Goal: Task Accomplishment & Management: Manage account settings

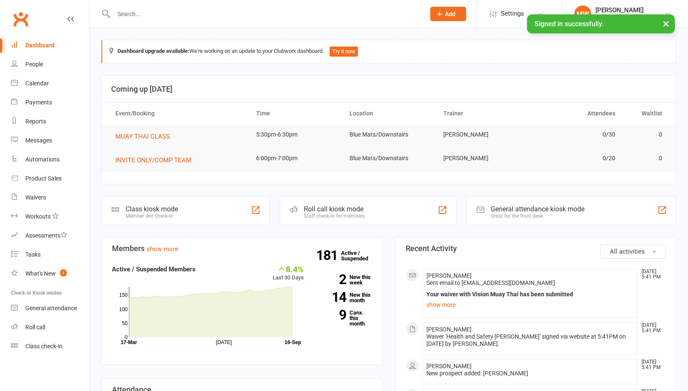
click at [182, 11] on input "text" at bounding box center [265, 14] width 308 height 12
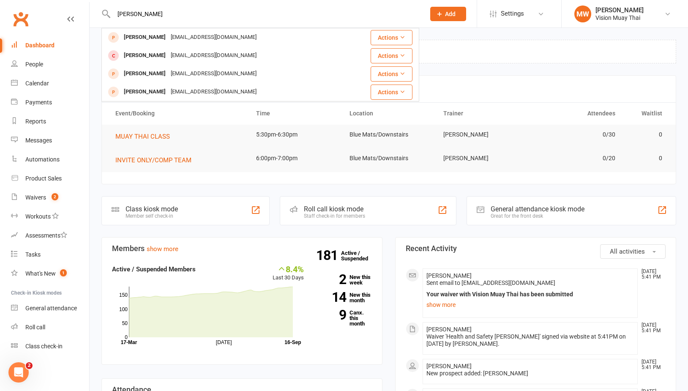
type input "Kyle gib"
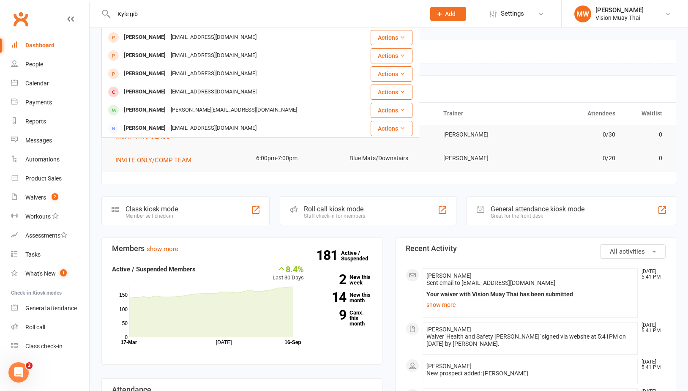
drag, startPoint x: 147, startPoint y: 15, endPoint x: 115, endPoint y: 11, distance: 32.4
click at [115, 11] on input "Kyle gib" at bounding box center [265, 14] width 308 height 12
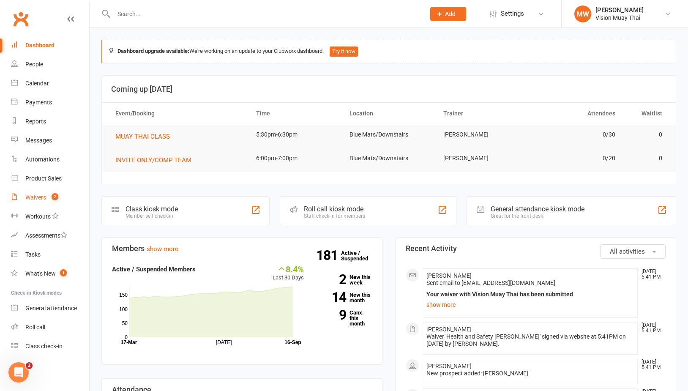
click at [42, 201] on link "Waivers 2" at bounding box center [50, 197] width 78 height 19
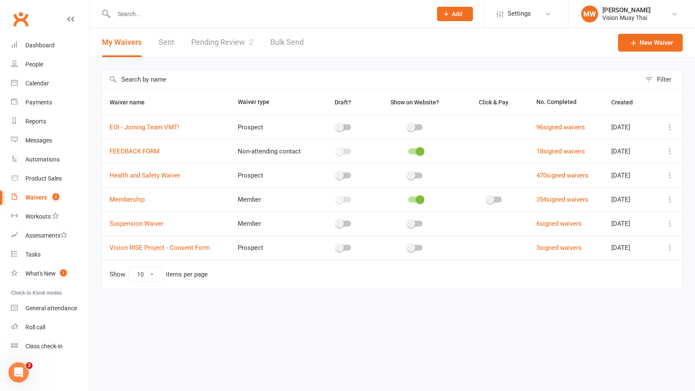
click at [225, 34] on link "Pending Review 2" at bounding box center [222, 42] width 62 height 29
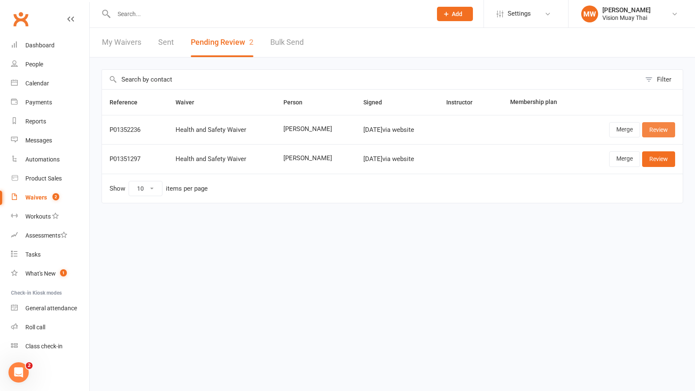
click at [662, 130] on link "Review" at bounding box center [658, 129] width 33 height 15
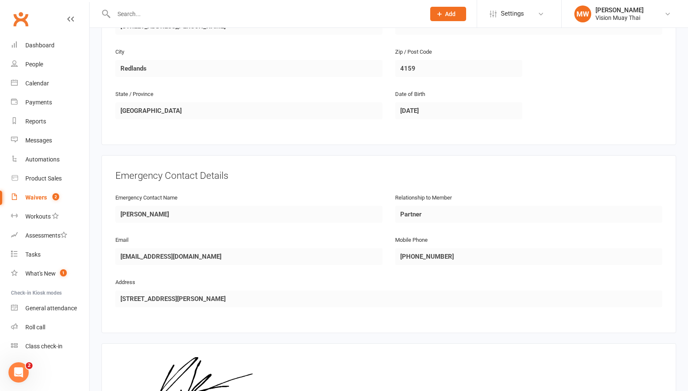
scroll to position [377, 0]
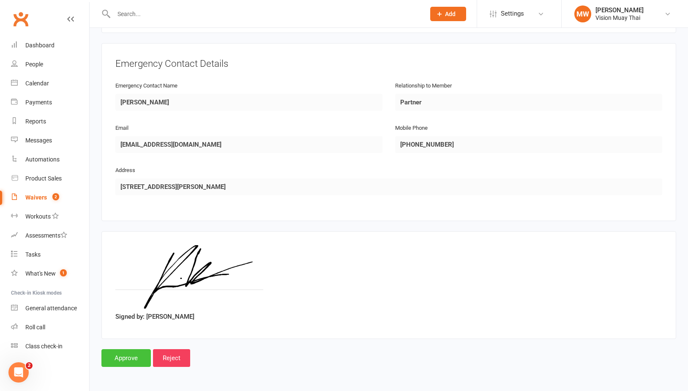
click at [136, 349] on input "Approve" at bounding box center [125, 358] width 49 height 18
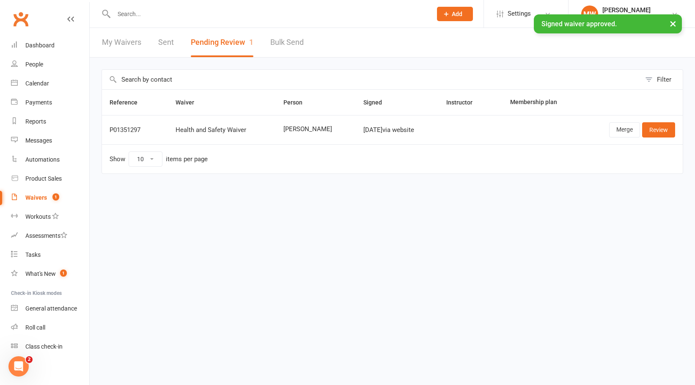
click at [232, 15] on input "text" at bounding box center [268, 14] width 315 height 12
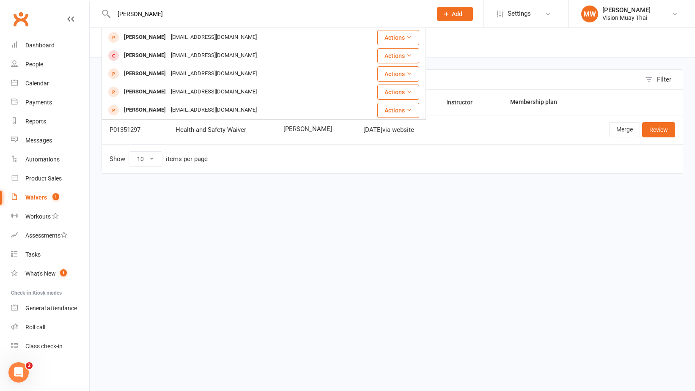
type input "[PERSON_NAME]"
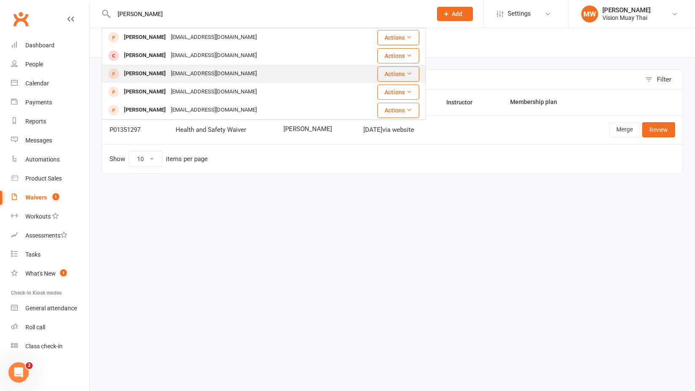
drag, startPoint x: 232, startPoint y: 15, endPoint x: 191, endPoint y: 73, distance: 71.3
click at [191, 73] on div "[EMAIL_ADDRESS][DOMAIN_NAME]" at bounding box center [213, 74] width 91 height 12
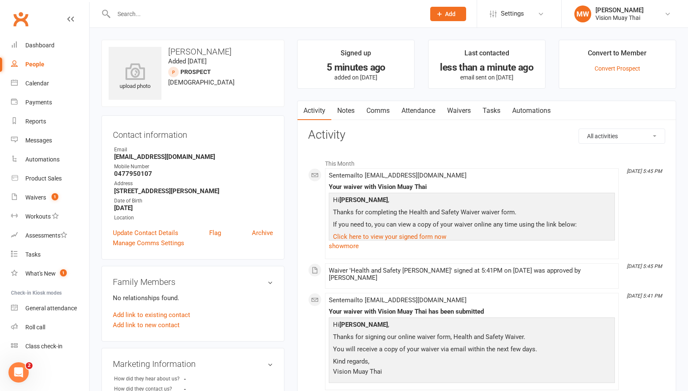
click at [454, 114] on link "Waivers" at bounding box center [459, 110] width 36 height 19
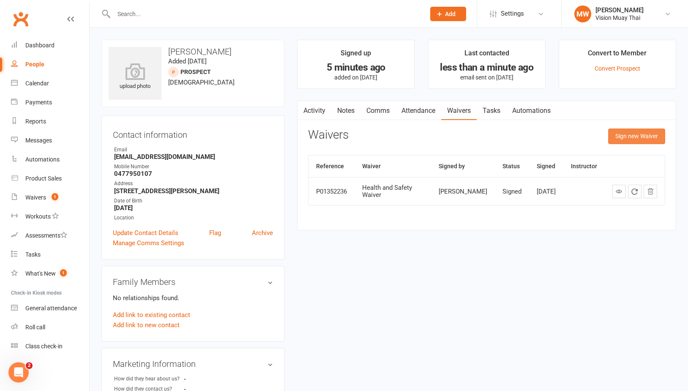
click at [623, 136] on button "Sign new Waiver" at bounding box center [636, 136] width 57 height 15
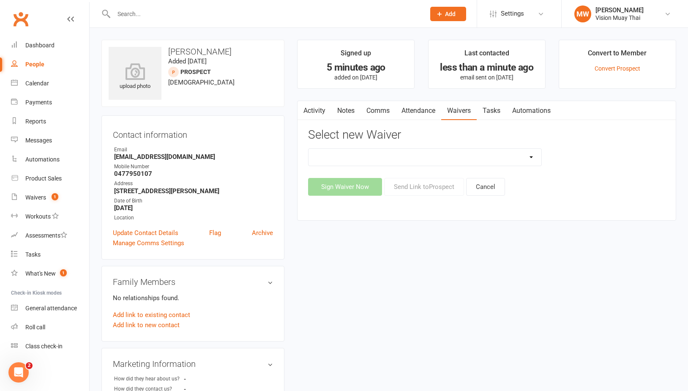
select select "7842"
click at [424, 186] on button "Send Link to [GEOGRAPHIC_DATA]" at bounding box center [424, 187] width 80 height 18
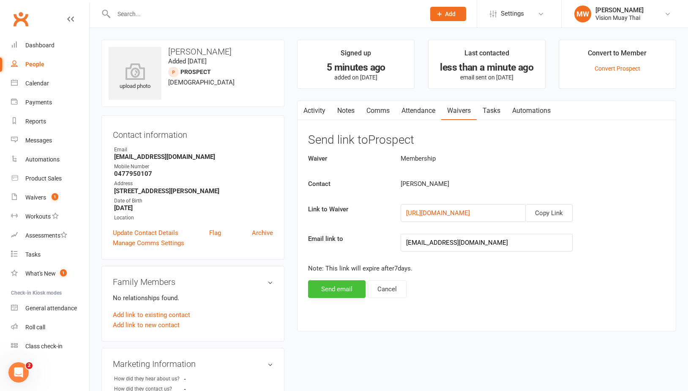
click at [351, 285] on button "Send email" at bounding box center [337, 289] width 58 height 18
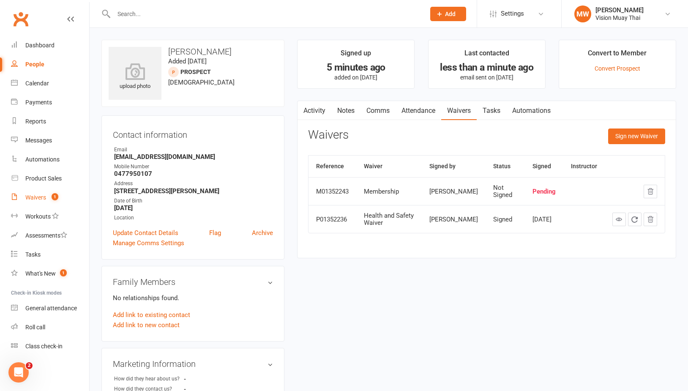
click at [55, 193] on span "1" at bounding box center [55, 196] width 7 height 7
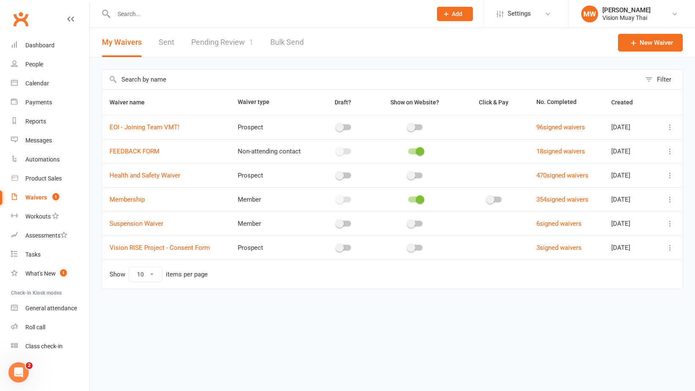
click at [241, 47] on link "Pending Review 1" at bounding box center [222, 42] width 62 height 29
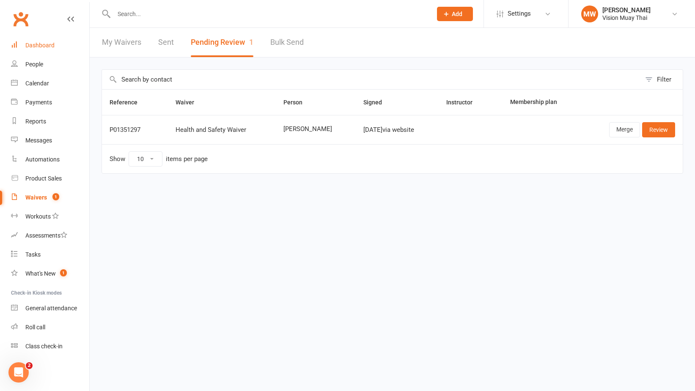
click at [24, 44] on link "Dashboard" at bounding box center [50, 45] width 78 height 19
